Goal: Navigation & Orientation: Find specific page/section

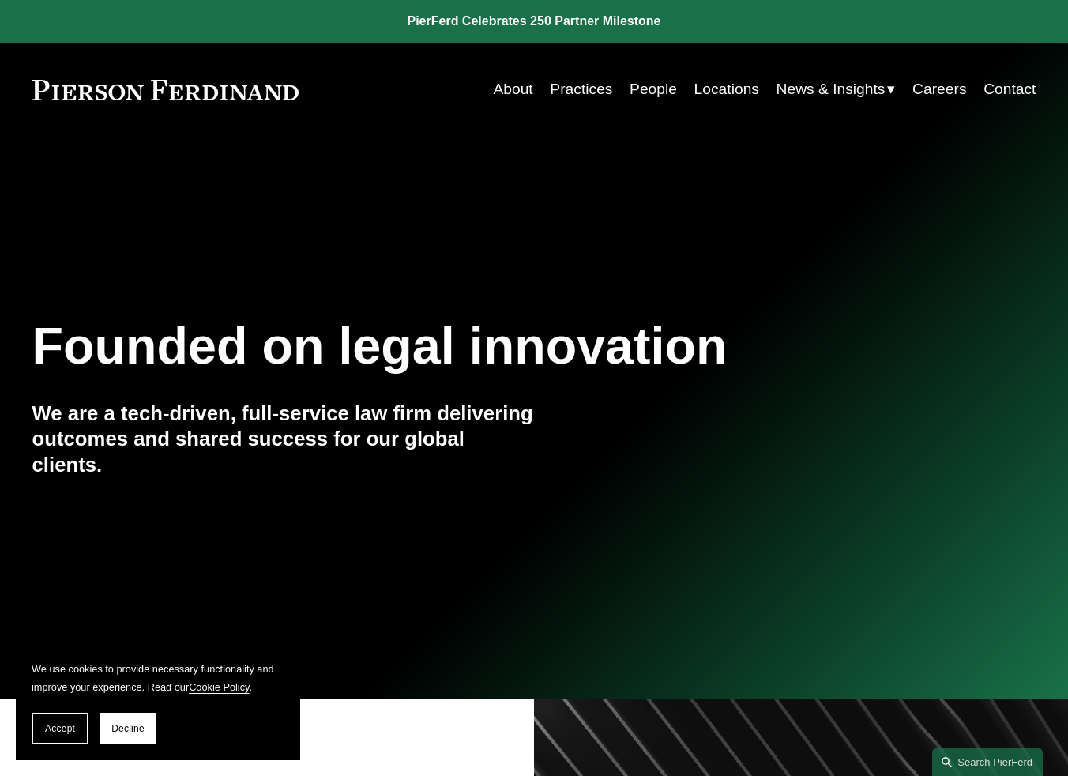
click at [589, 81] on link "Practices" at bounding box center [581, 89] width 62 height 30
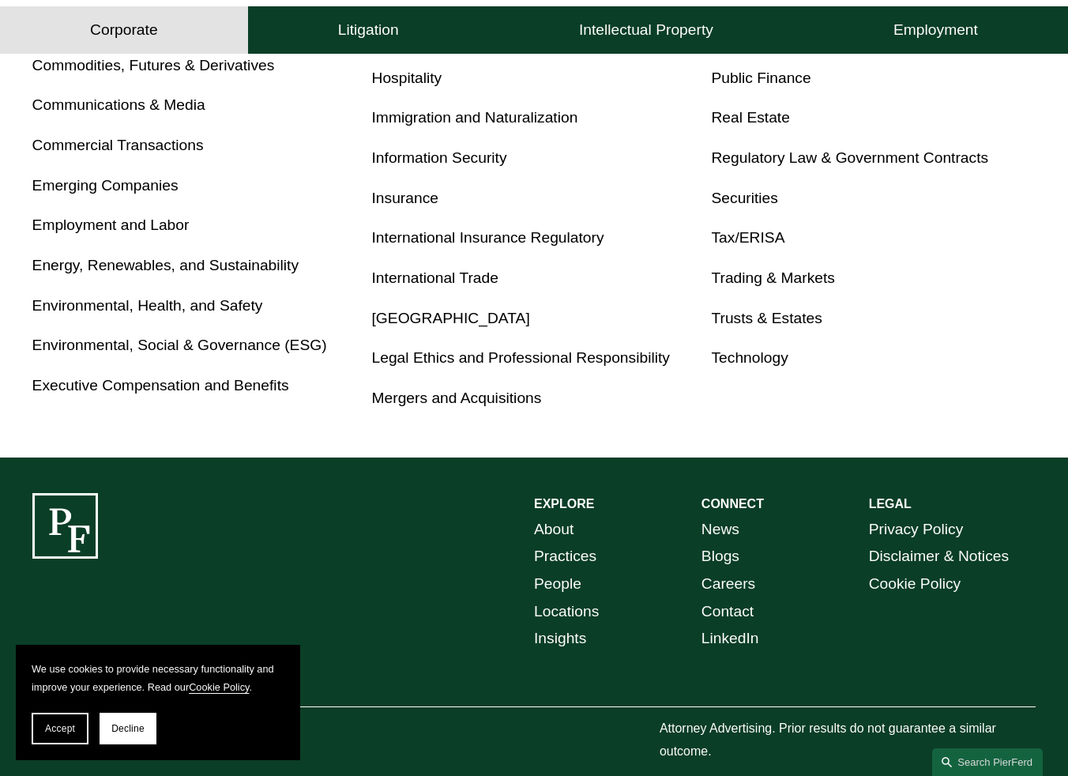
scroll to position [871, 0]
click at [395, 200] on link "Insurance" at bounding box center [405, 197] width 66 height 17
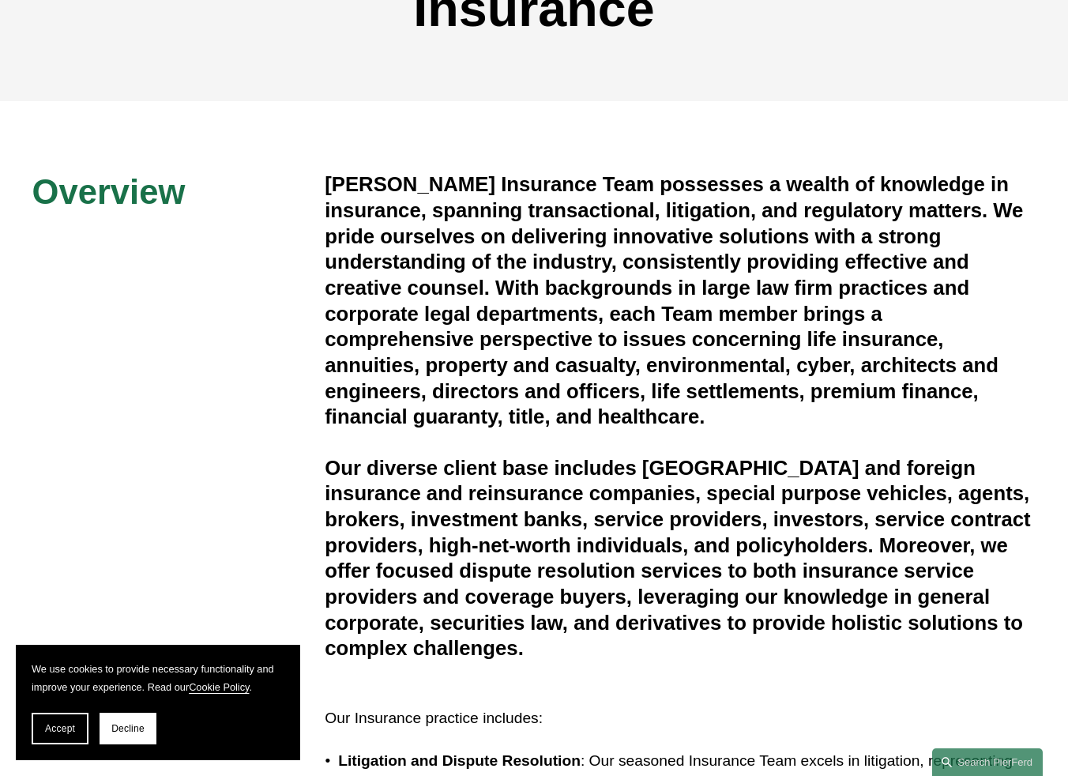
scroll to position [236, 0]
